Goal: Navigation & Orientation: Find specific page/section

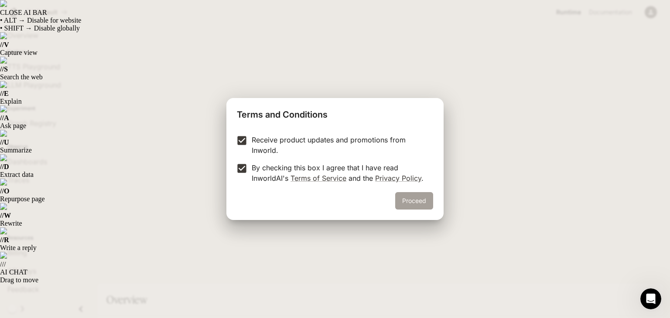
click at [426, 198] on button "Proceed" at bounding box center [414, 200] width 38 height 17
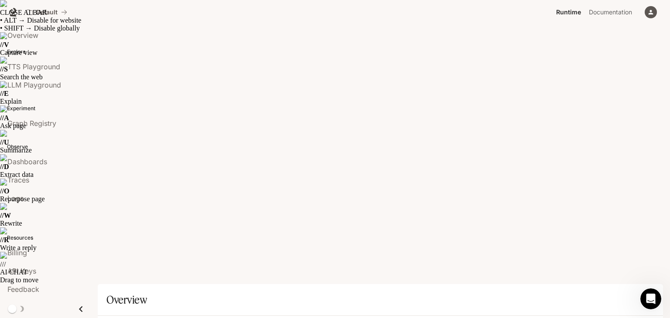
click at [25, 78] on link "LLM Playground" at bounding box center [48, 85] width 91 height 17
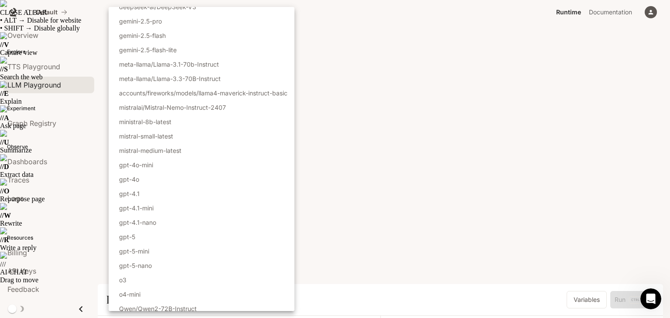
scroll to position [55, 0]
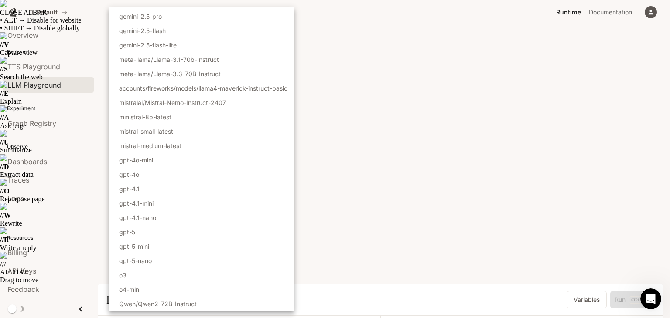
drag, startPoint x: 450, startPoint y: 170, endPoint x: 433, endPoint y: 164, distance: 17.8
click at [450, 170] on div at bounding box center [335, 159] width 670 height 318
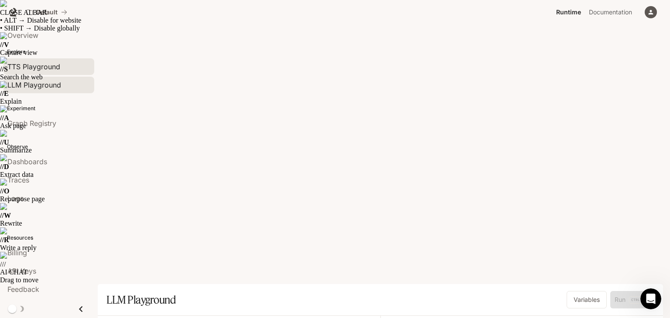
click at [48, 70] on span "TTS Playground" at bounding box center [33, 66] width 53 height 10
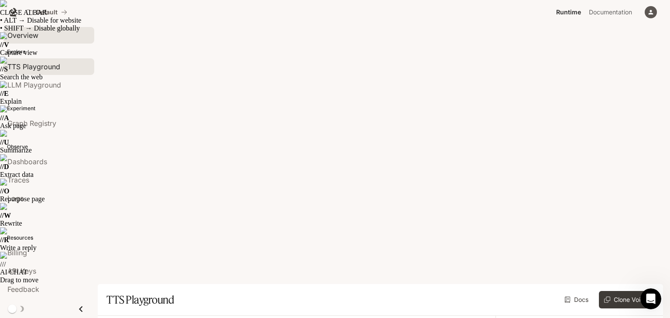
click at [44, 42] on link "Overview" at bounding box center [48, 35] width 91 height 17
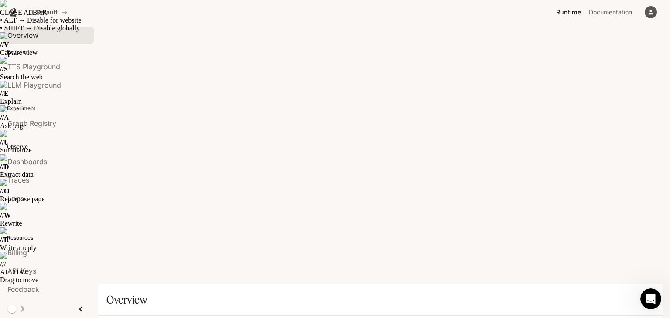
scroll to position [216, 0]
click at [653, 12] on icon "button" at bounding box center [650, 12] width 7 height 7
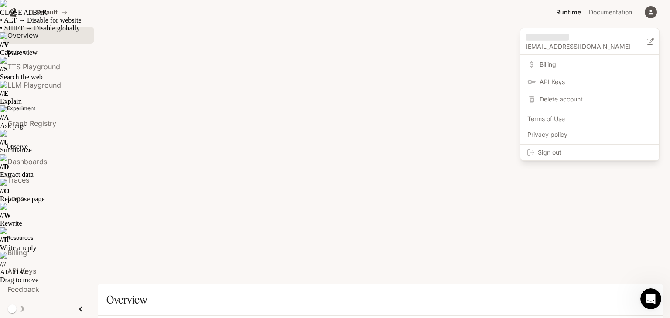
click at [420, 230] on div at bounding box center [335, 159] width 670 height 318
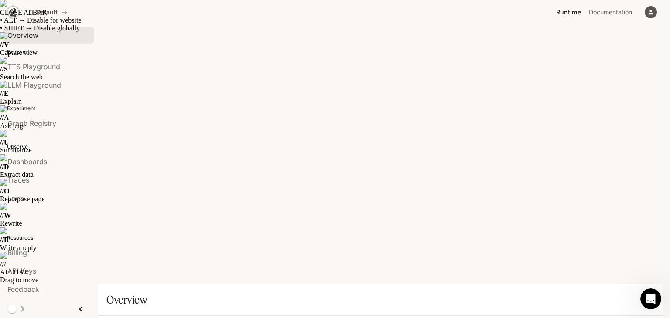
click at [17, 12] on icon at bounding box center [13, 12] width 9 height 9
click at [21, 70] on span "TTS Playground" at bounding box center [33, 66] width 53 height 10
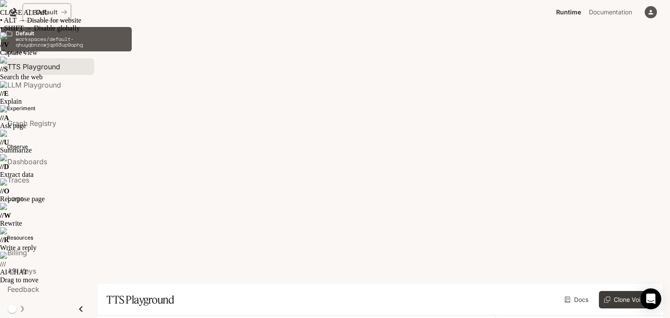
drag, startPoint x: 41, startPoint y: 13, endPoint x: 31, endPoint y: 25, distance: 15.5
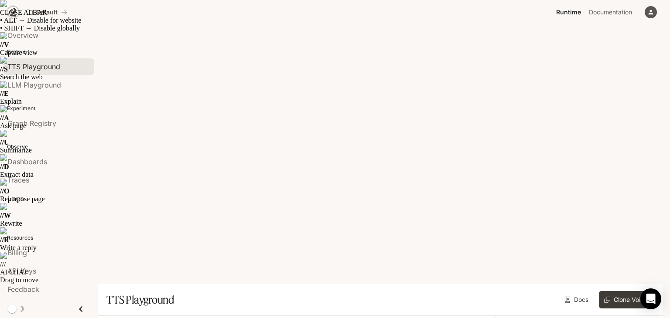
click at [14, 11] on icon at bounding box center [13, 12] width 9 height 9
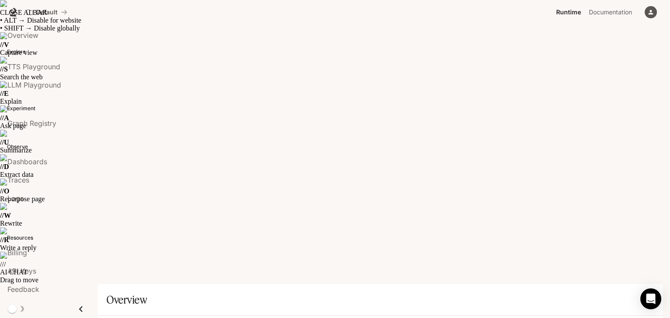
scroll to position [216, 0]
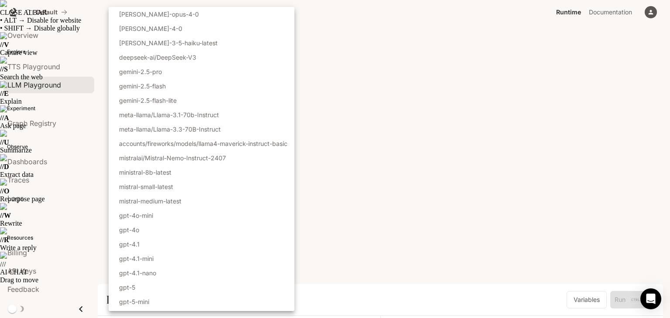
click at [366, 51] on div at bounding box center [335, 159] width 670 height 318
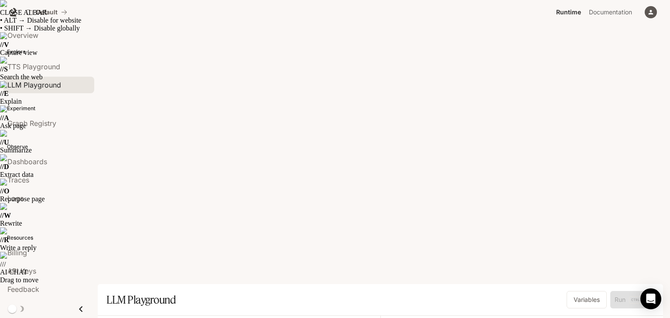
click at [653, 14] on icon "button" at bounding box center [650, 12] width 7 height 7
